Goal: Task Accomplishment & Management: Complete application form

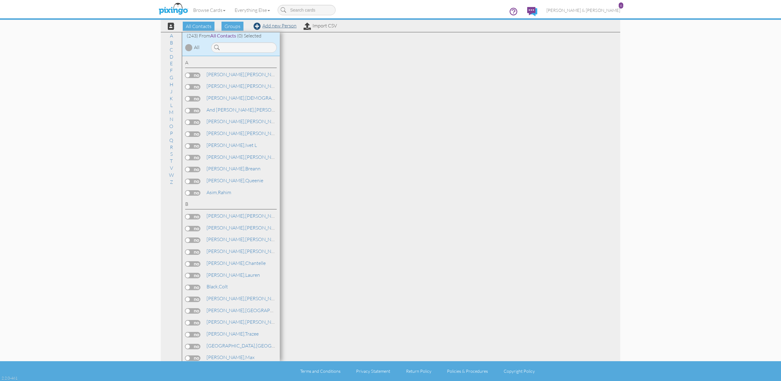
click at [268, 26] on link "Add new Person" at bounding box center [274, 26] width 43 height 6
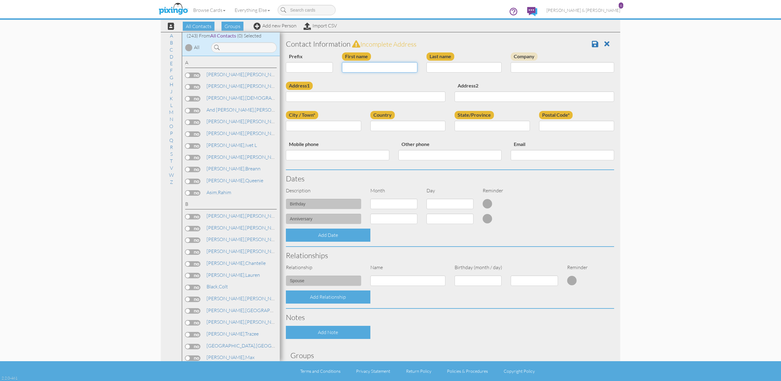
click at [374, 64] on input "First name" at bounding box center [379, 67] width 75 height 10
type input "[PERSON_NAME]"
type input "r"
type input "[PERSON_NAME]"
paste input "[STREET_ADDRESS][PERSON_NAME]"
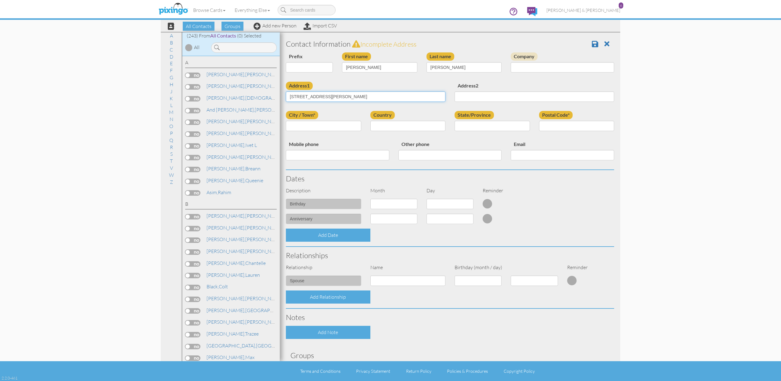
type input "[STREET_ADDRESS][PERSON_NAME]"
type input "St. [PERSON_NAME]"
select select "object:966"
select select "object:1265"
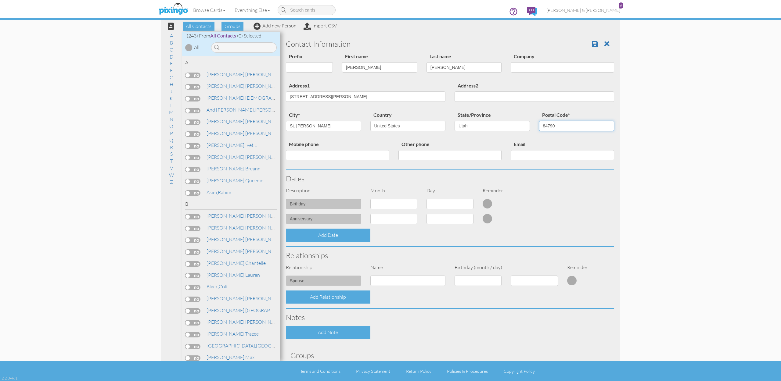
type input "84790"
click at [332, 96] on input "[STREET_ADDRESS][PERSON_NAME]" at bounding box center [365, 96] width 159 height 10
drag, startPoint x: 331, startPoint y: 96, endPoint x: 472, endPoint y: 97, distance: 141.5
click at [442, 96] on input "[STREET_ADDRESS][PERSON_NAME]" at bounding box center [365, 96] width 159 height 10
type input "[STREET_ADDRESS]"
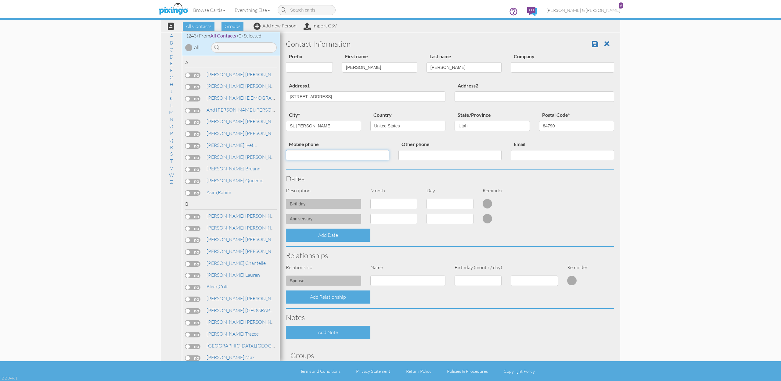
paste input "[PHONE_NUMBER]"
type input "[PHONE_NUMBER]"
paste input "[PERSON_NAME][EMAIL_ADDRESS][DOMAIN_NAME]"
type input "[PERSON_NAME][EMAIL_ADDRESS][DOMAIN_NAME]"
select select "object:961"
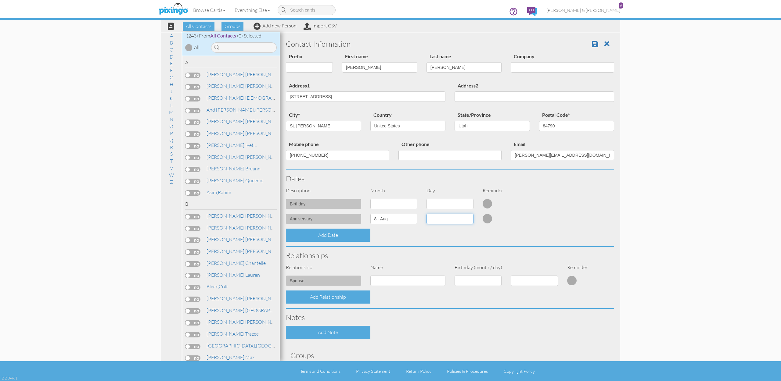
select select "number:1"
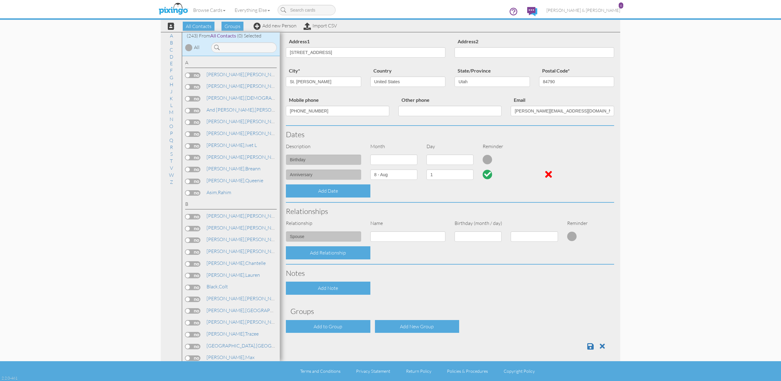
scroll to position [44, 0]
click at [324, 331] on div "Contact Information Prefix Dr. Mr. Mrs. First name [PERSON_NAME] Last name [PER…" at bounding box center [450, 173] width 328 height 364
click at [323, 327] on div "Add to Group" at bounding box center [328, 326] width 84 height 13
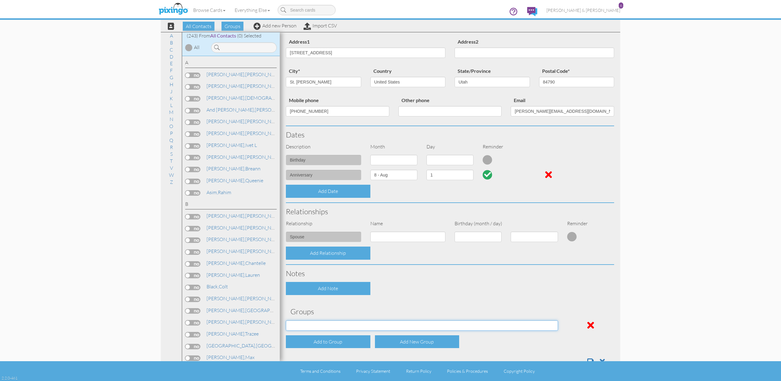
select select "object:1280"
click at [427, 285] on div "Add Note" at bounding box center [449, 288] width 337 height 13
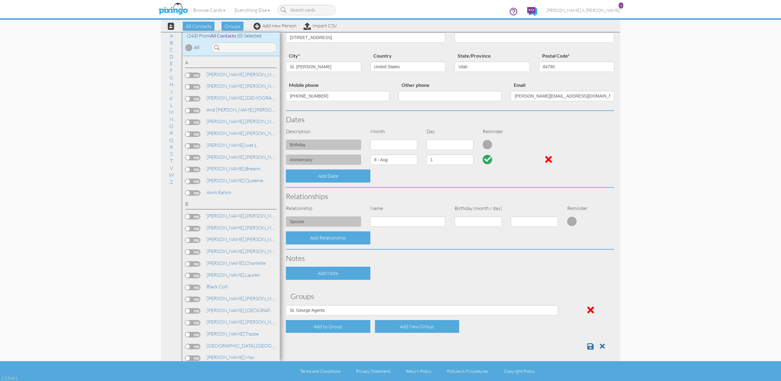
scroll to position [59, 0]
click at [590, 343] on span at bounding box center [590, 346] width 6 height 7
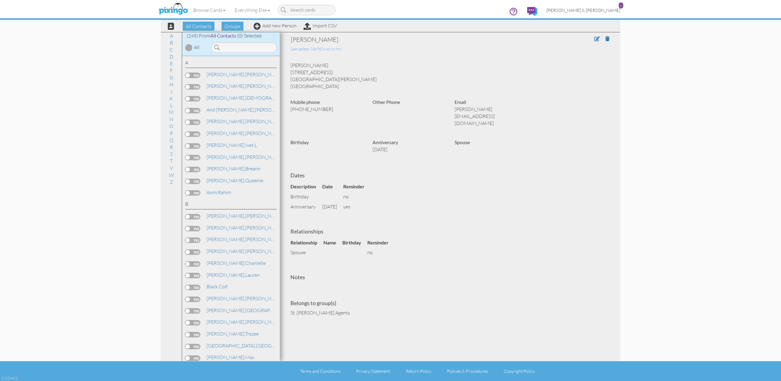
click at [614, 10] on span "[PERSON_NAME] & [PERSON_NAME]" at bounding box center [583, 10] width 74 height 5
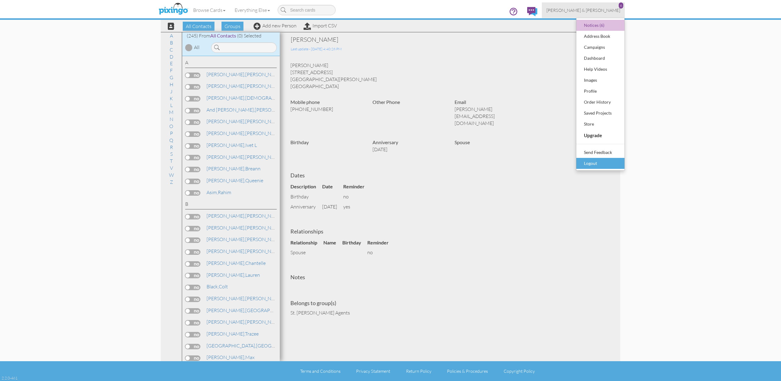
click at [595, 165] on div "Logout" at bounding box center [600, 163] width 36 height 9
